Goal: Contribute content: Add original content to the website for others to see

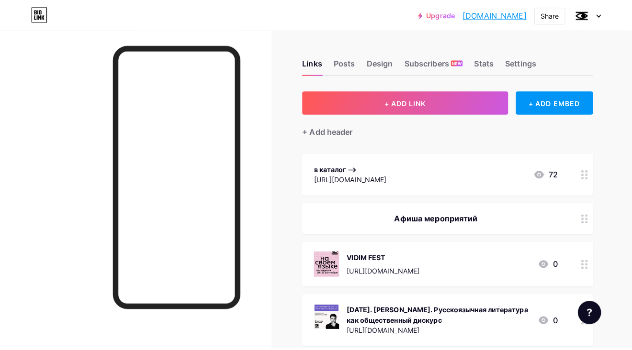
scroll to position [0, 0]
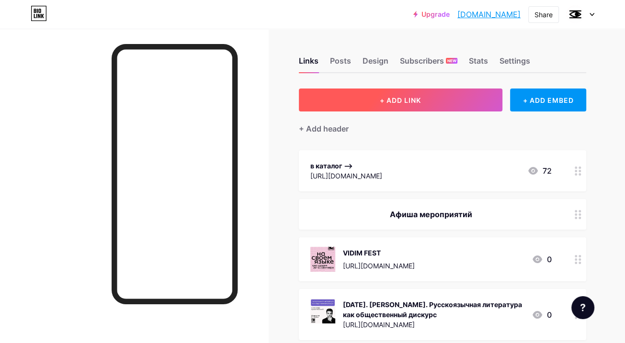
click at [433, 103] on button "+ ADD LINK" at bounding box center [400, 100] width 203 height 23
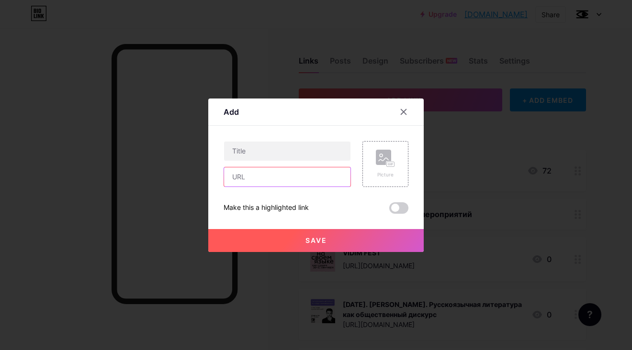
click at [275, 180] on input "text" at bounding box center [287, 177] width 126 height 19
paste input "[URL][DOMAIN_NAME]"
type input "[URL][DOMAIN_NAME]"
click at [379, 171] on div "Picture" at bounding box center [385, 174] width 19 height 7
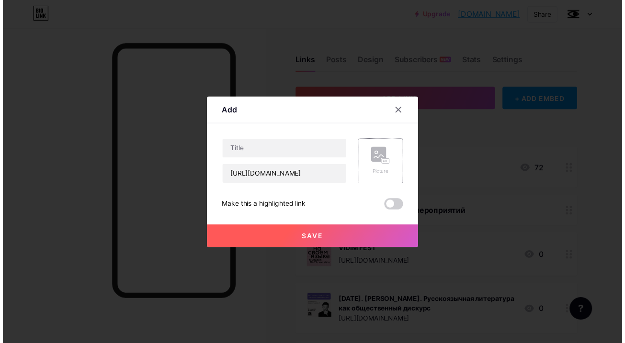
scroll to position [0, 0]
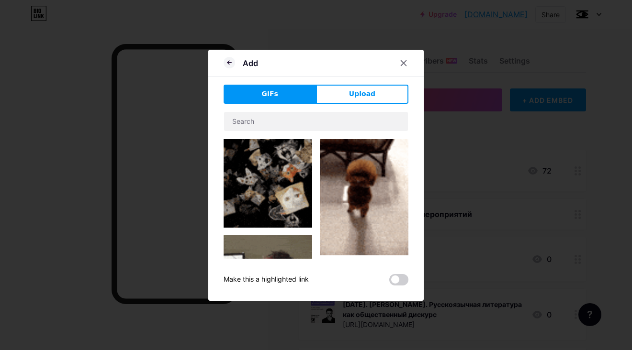
click at [463, 125] on div at bounding box center [316, 175] width 632 height 350
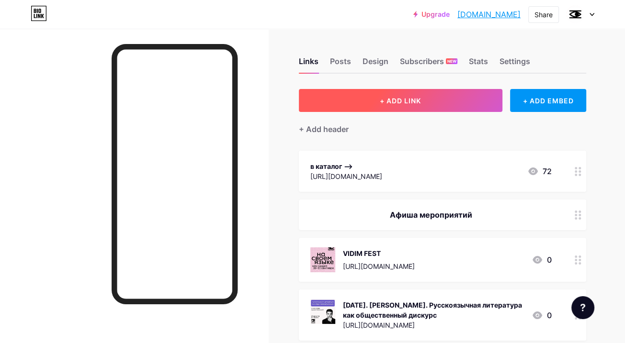
click at [420, 103] on span "+ ADD LINK" at bounding box center [400, 101] width 41 height 8
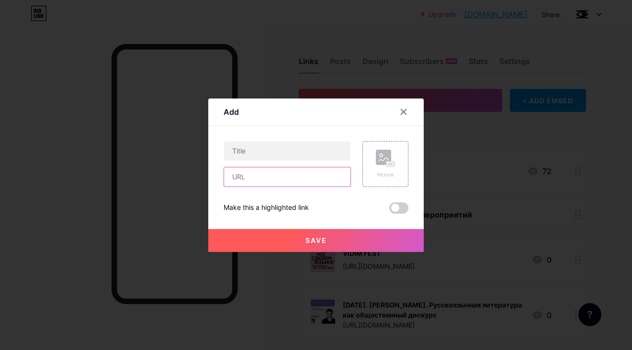
click at [294, 176] on input "text" at bounding box center [287, 177] width 126 height 19
paste input "[URL][DOMAIN_NAME]"
type input "[URL][DOMAIN_NAME]"
click at [376, 176] on div "Picture" at bounding box center [385, 174] width 19 height 7
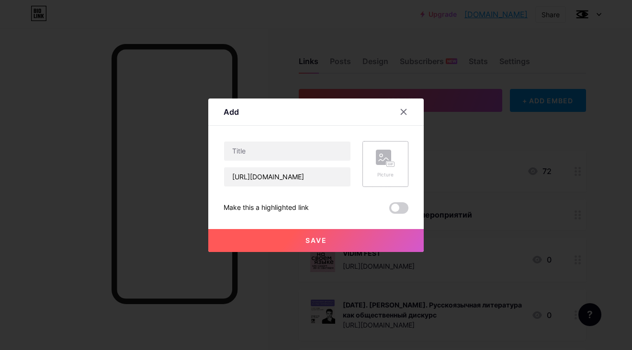
scroll to position [0, 0]
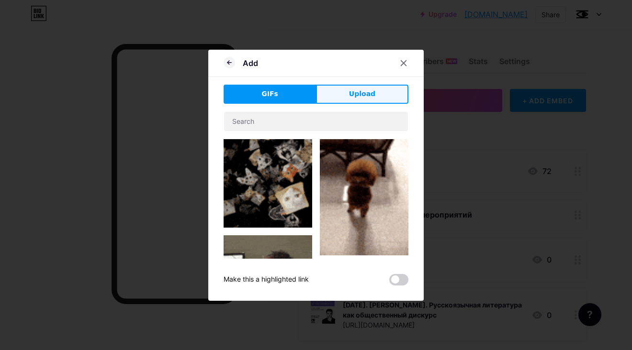
click at [346, 95] on button "Upload" at bounding box center [362, 94] width 92 height 19
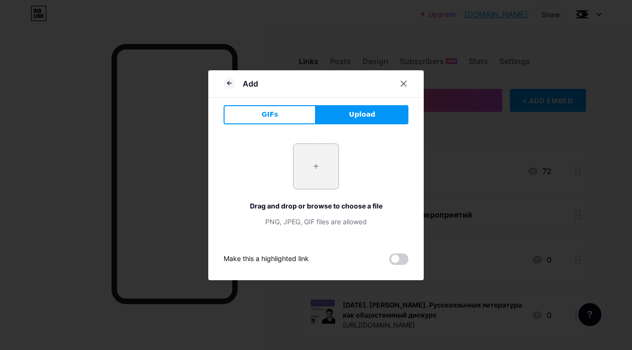
click at [310, 166] on input "file" at bounding box center [315, 166] width 45 height 45
type input "C:\fakepath\VT_книги (4).png"
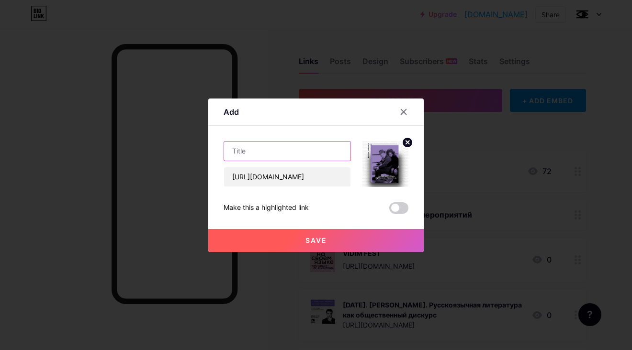
click at [309, 150] on input "text" at bounding box center [287, 151] width 126 height 19
type input "c"
type input "[PERSON_NAME]. странницы и пришельцы"
click at [313, 243] on span "Save" at bounding box center [316, 241] width 22 height 8
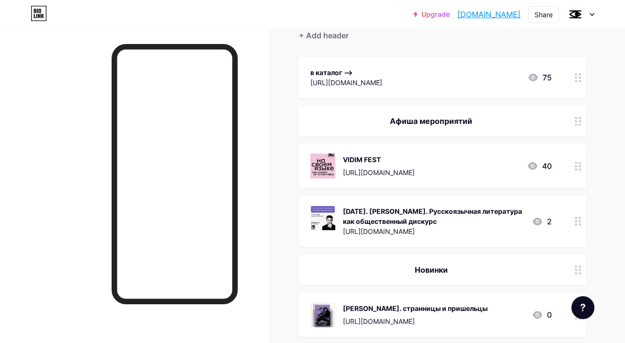
scroll to position [0, 0]
